Goal: Transaction & Acquisition: Download file/media

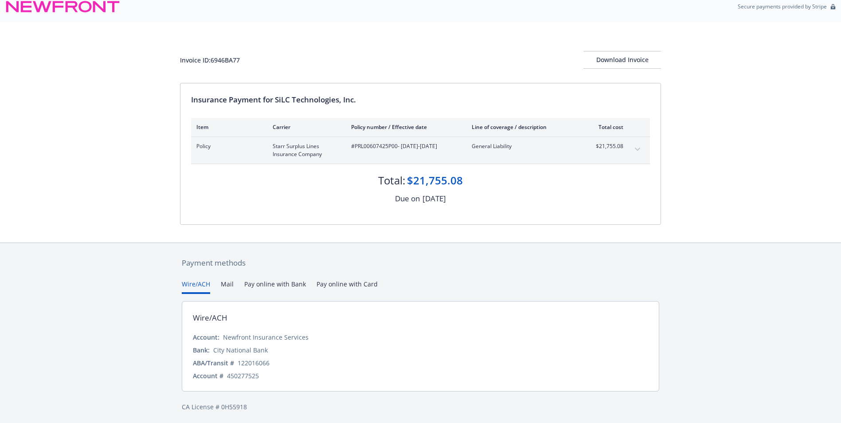
scroll to position [12, 0]
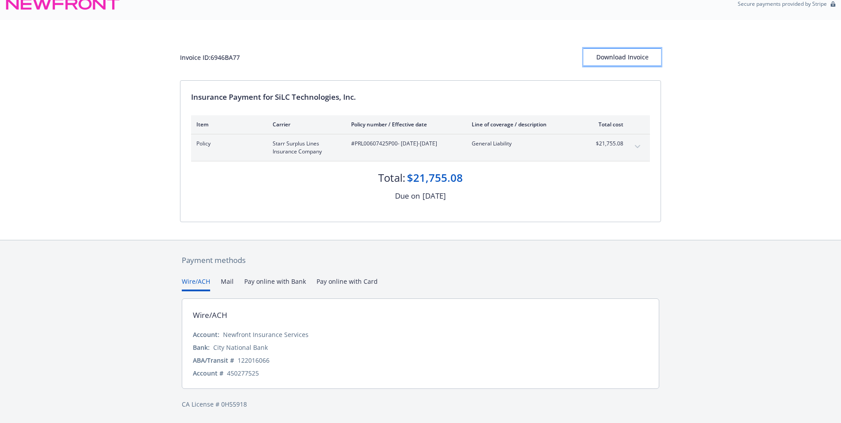
click at [608, 61] on div "Download Invoice" at bounding box center [622, 57] width 78 height 17
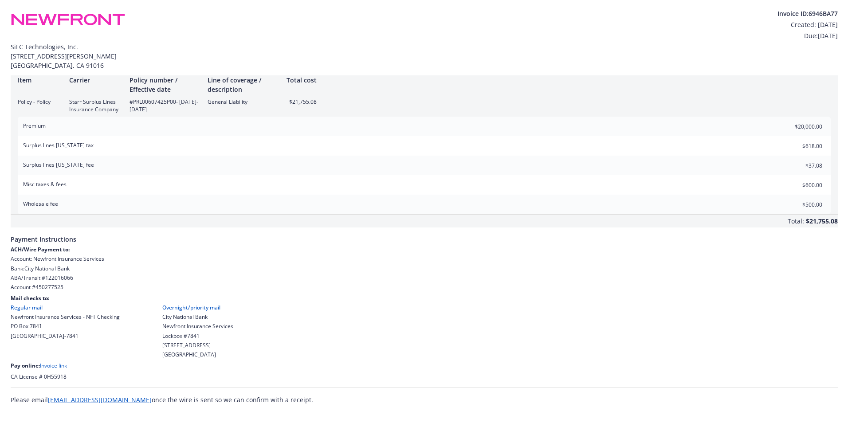
scroll to position [0, 0]
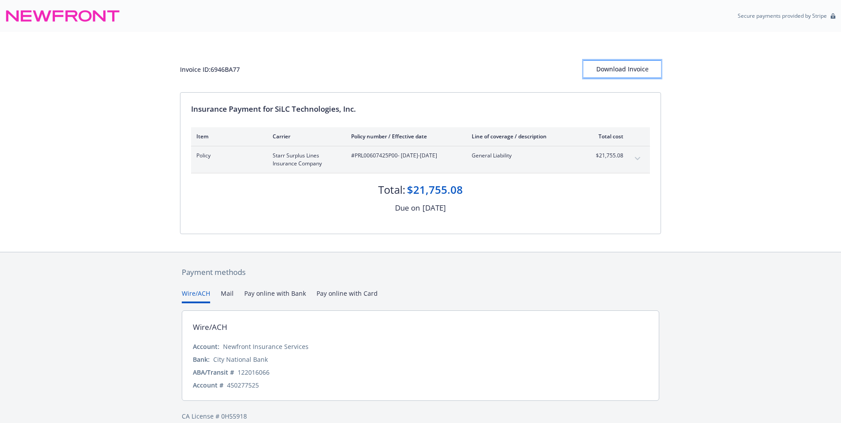
click at [619, 70] on div "Download Invoice" at bounding box center [622, 69] width 78 height 17
click at [626, 74] on div "Download Invoice" at bounding box center [622, 69] width 78 height 17
